Goal: Book appointment/travel/reservation

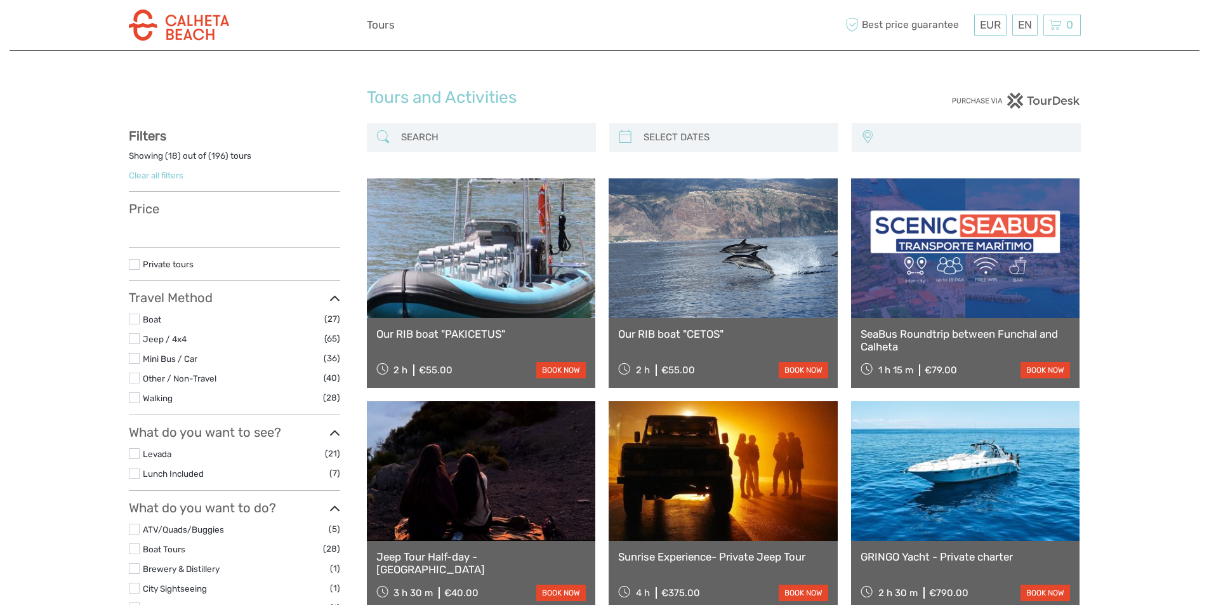
select select
click at [133, 341] on label at bounding box center [134, 338] width 11 height 11
click at [0, 0] on input "checkbox" at bounding box center [0, 0] width 0 height 0
select select
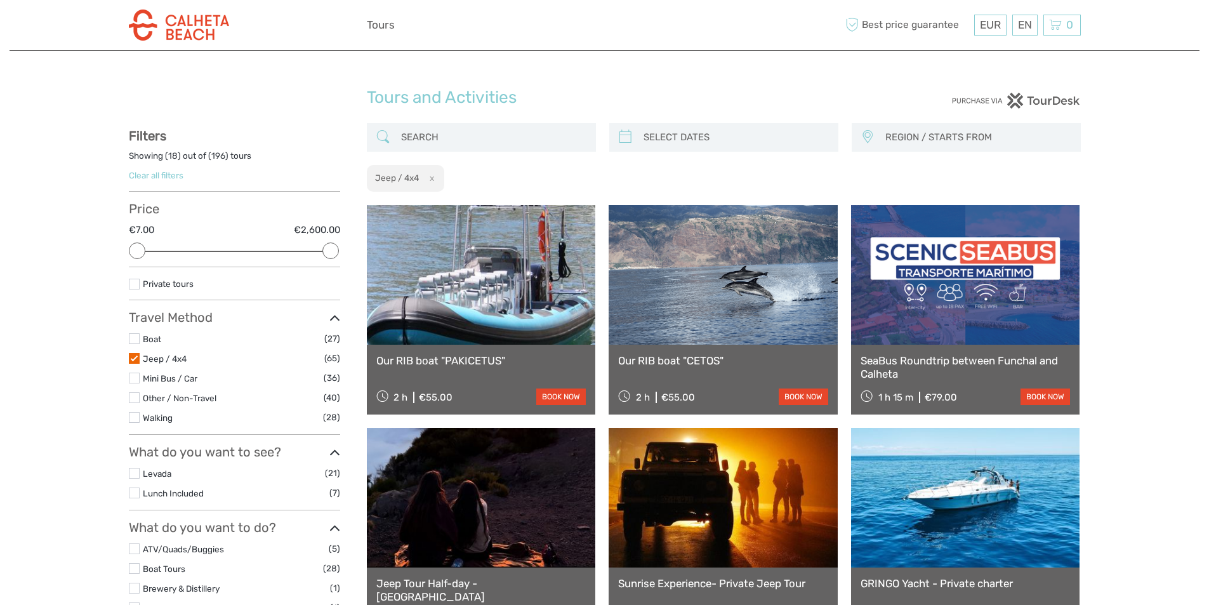
click at [136, 355] on label at bounding box center [134, 358] width 11 height 11
click at [0, 0] on input "checkbox" at bounding box center [0, 0] width 0 height 0
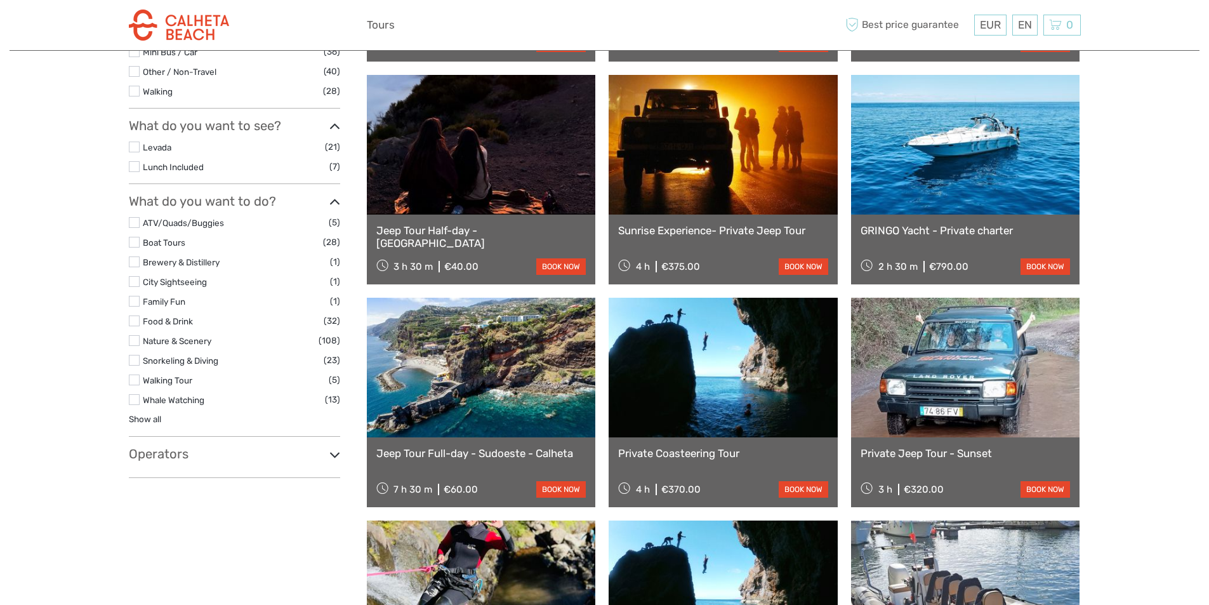
scroll to position [517, 0]
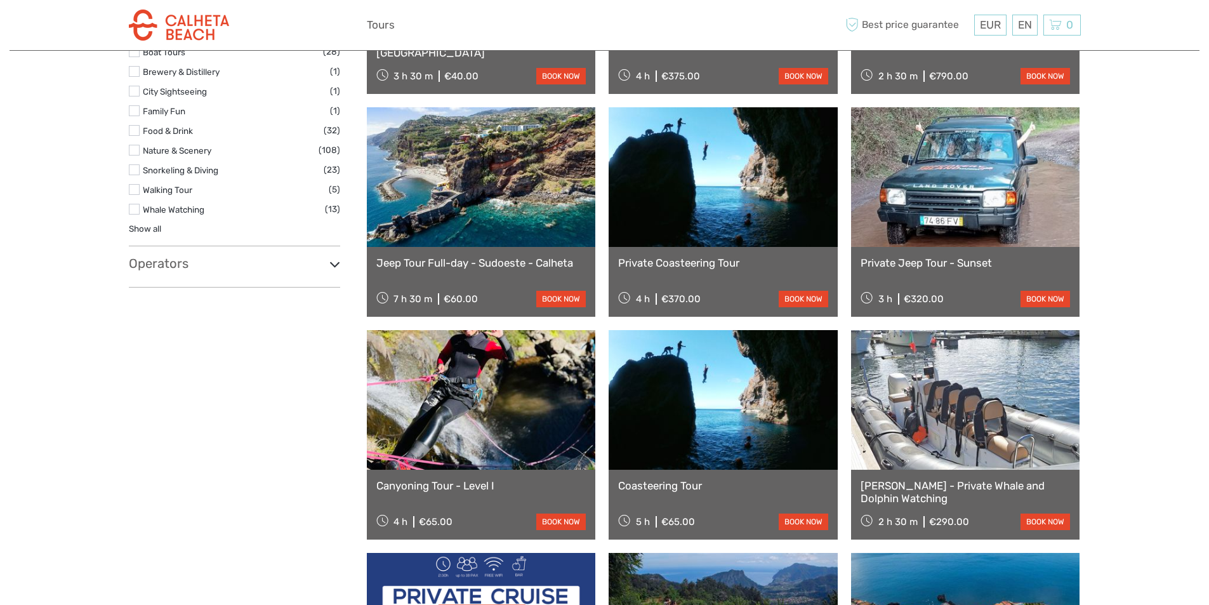
click at [333, 266] on icon at bounding box center [334, 264] width 11 height 17
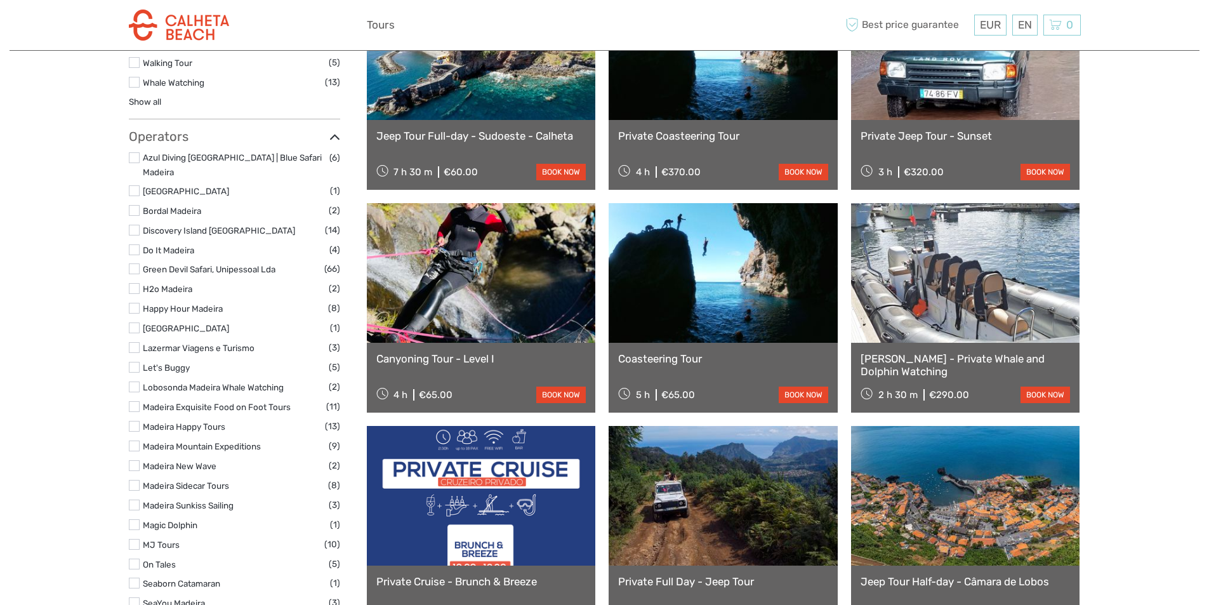
scroll to position [771, 0]
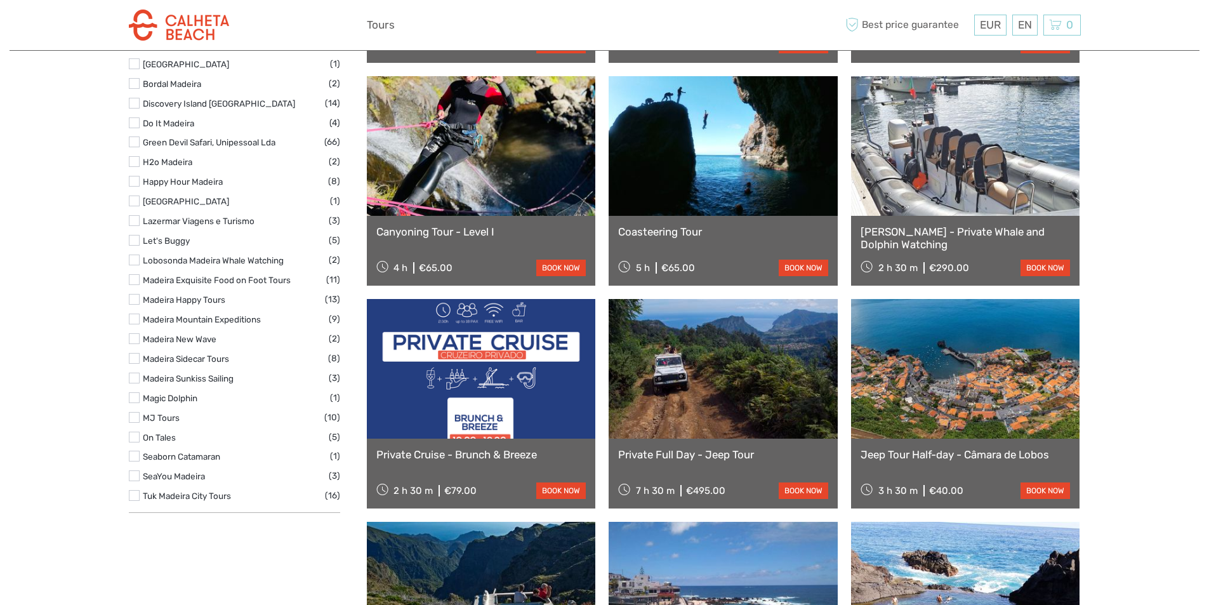
click at [136, 136] on label at bounding box center [134, 141] width 11 height 11
click at [0, 0] on input "checkbox" at bounding box center [0, 0] width 0 height 0
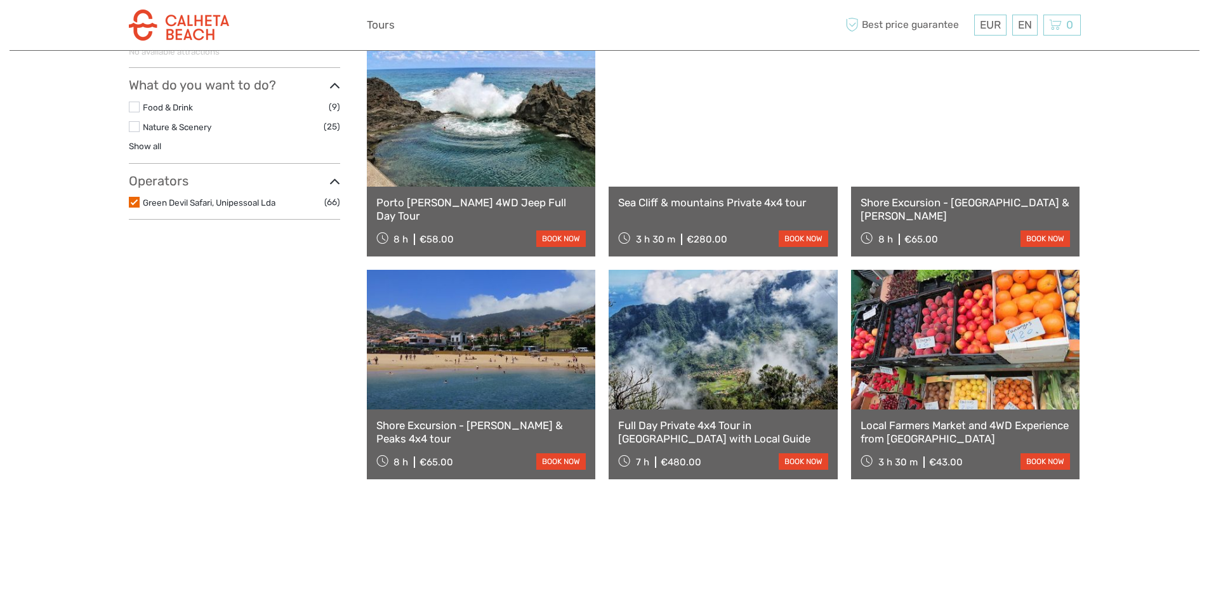
scroll to position [190, 0]
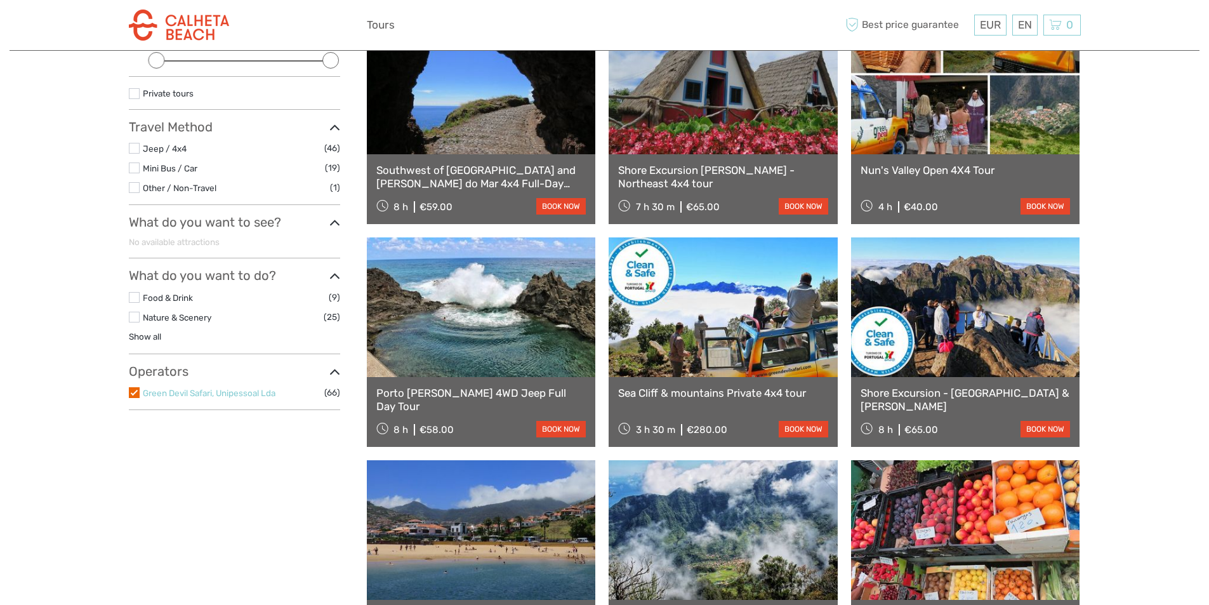
click at [143, 388] on link "Green Devil Safari, Unipessoal Lda" at bounding box center [209, 393] width 133 height 10
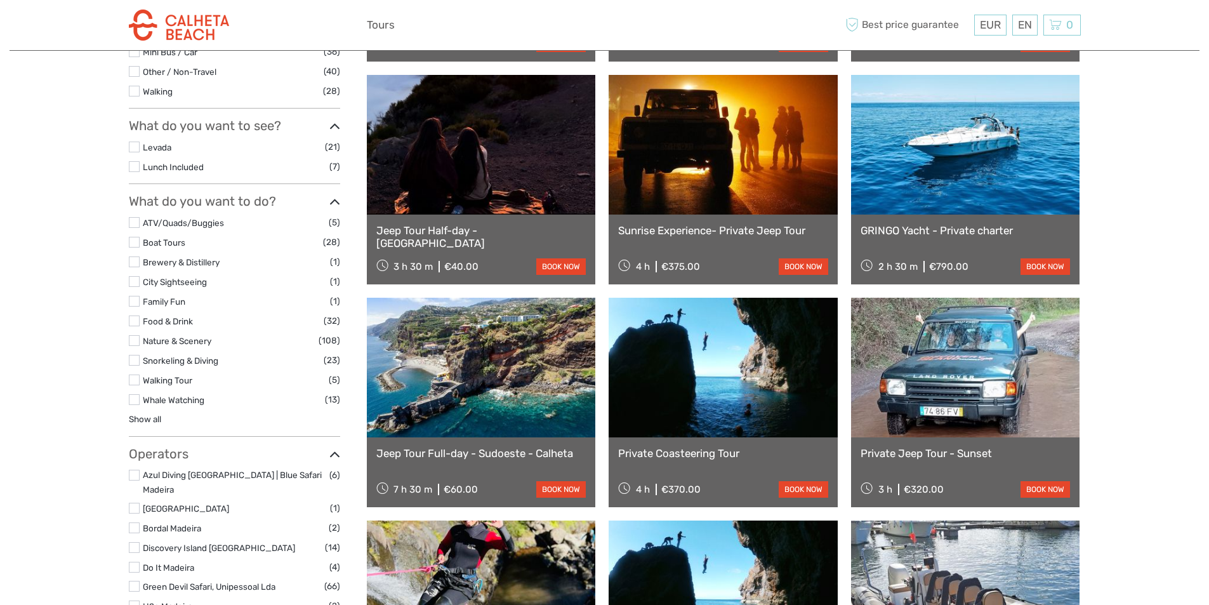
scroll to position [453, 0]
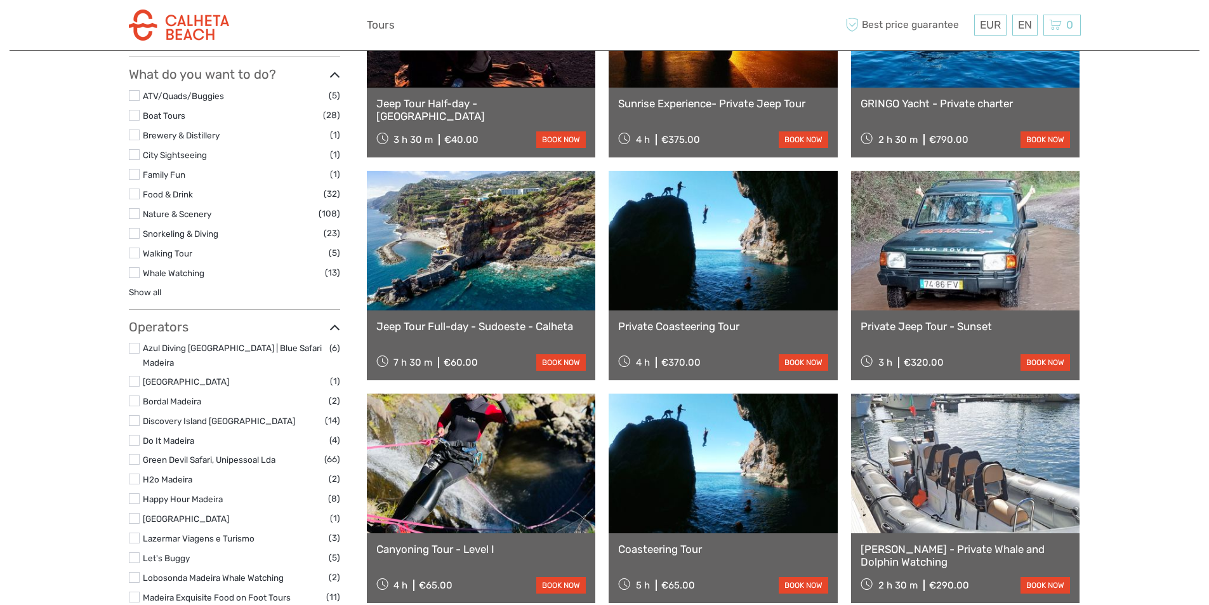
click at [131, 454] on label at bounding box center [134, 459] width 11 height 11
click at [0, 0] on input "checkbox" at bounding box center [0, 0] width 0 height 0
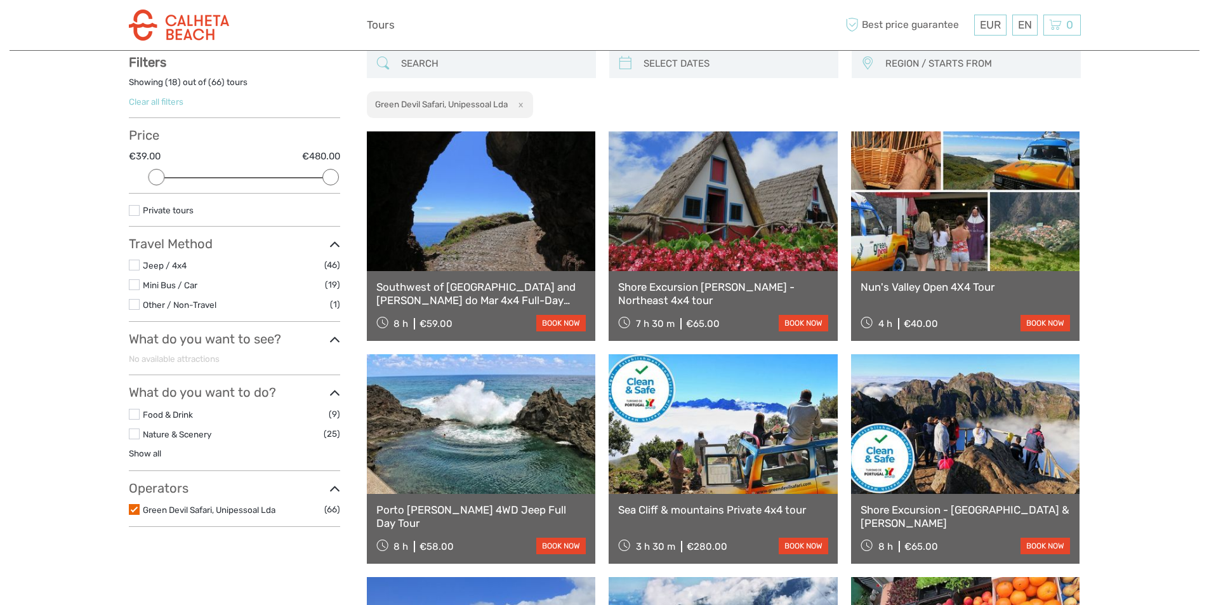
scroll to position [72, 0]
